Goal: Transaction & Acquisition: Subscribe to service/newsletter

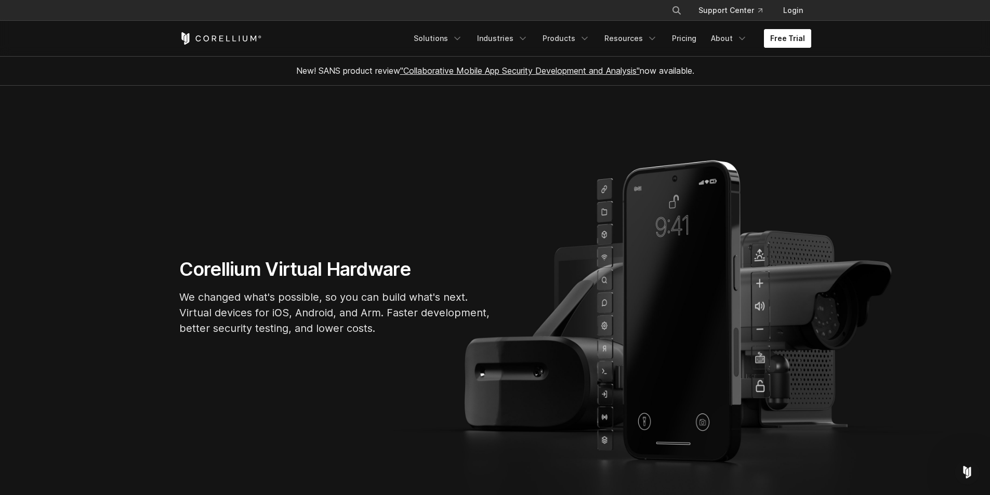
click at [780, 46] on link "Free Trial" at bounding box center [787, 38] width 47 height 19
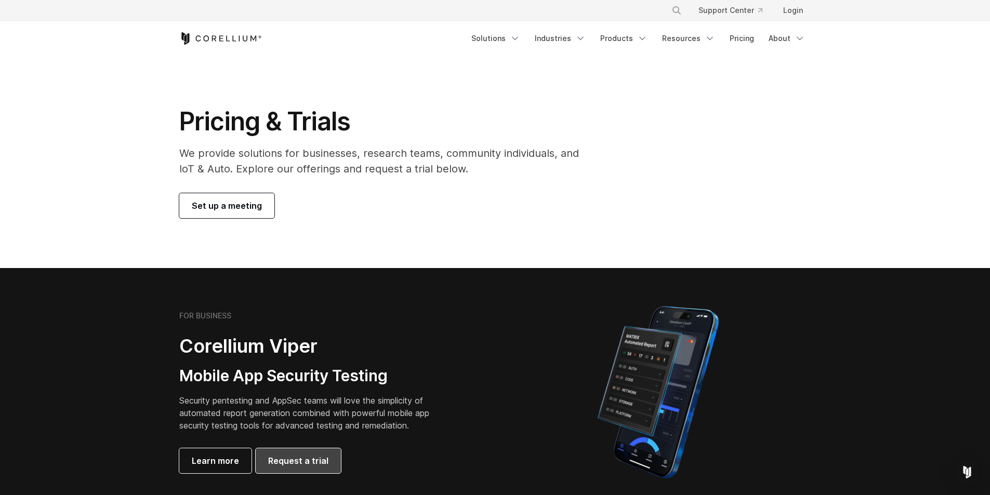
click at [315, 458] on span "Request a trial" at bounding box center [298, 461] width 60 height 12
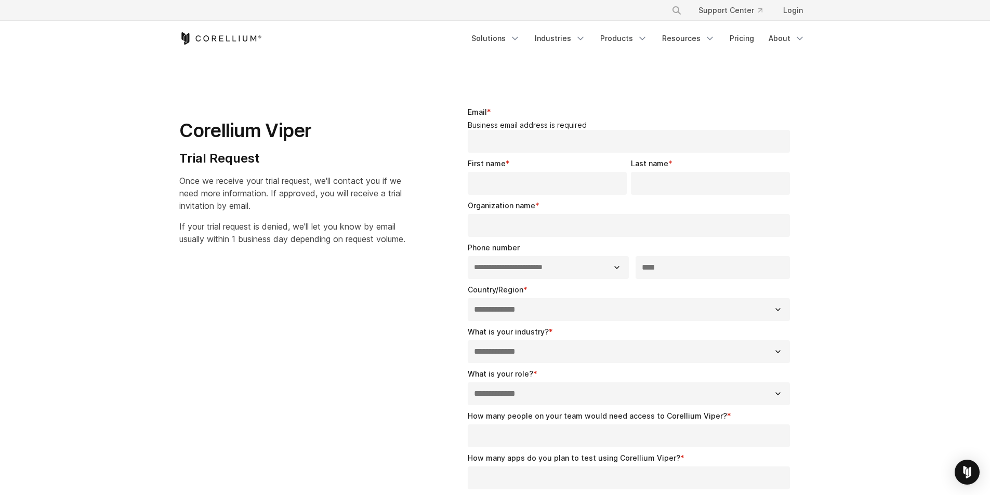
select select "**"
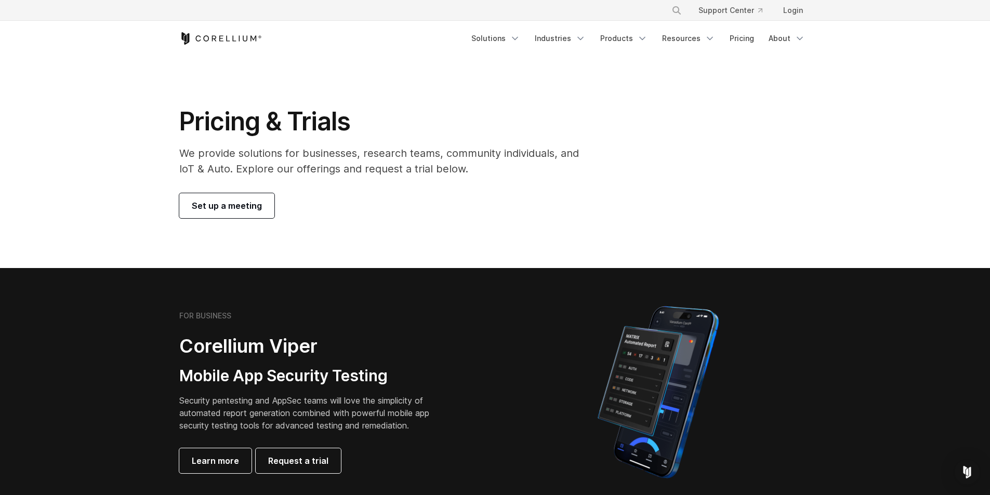
drag, startPoint x: 373, startPoint y: 76, endPoint x: 445, endPoint y: 76, distance: 72.2
click at [373, 76] on section "Pricing & Trials We provide solutions for businesses, research teams, community…" at bounding box center [495, 162] width 990 height 212
drag, startPoint x: 322, startPoint y: 53, endPoint x: 388, endPoint y: 8, distance: 80.4
click at [322, 53] on div "Free Trial Solutions" at bounding box center [495, 38] width 632 height 35
